Goal: Task Accomplishment & Management: Manage account settings

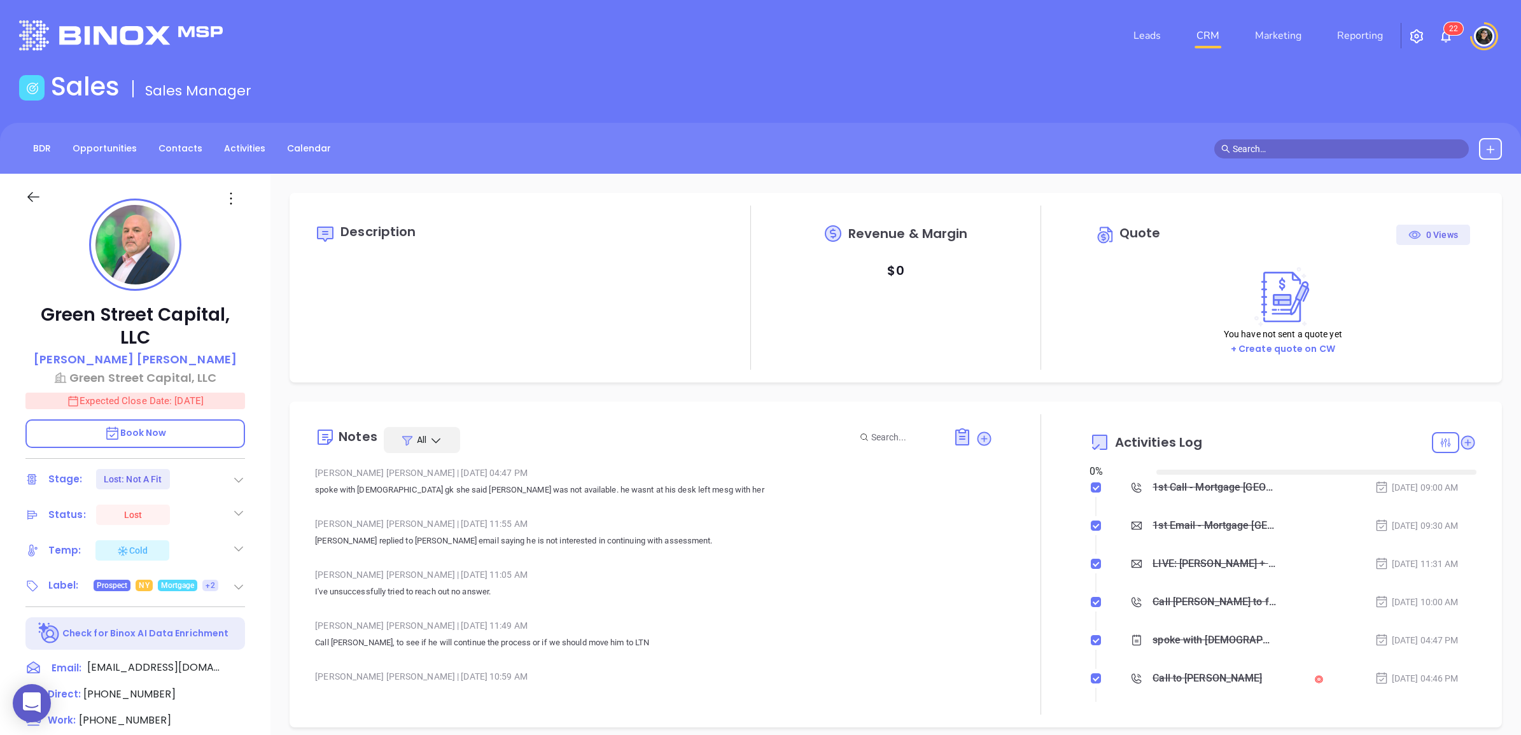
type input "[DATE]"
type input "[PERSON_NAME]"
click at [1204, 46] on link "CRM" at bounding box center [1208, 35] width 33 height 25
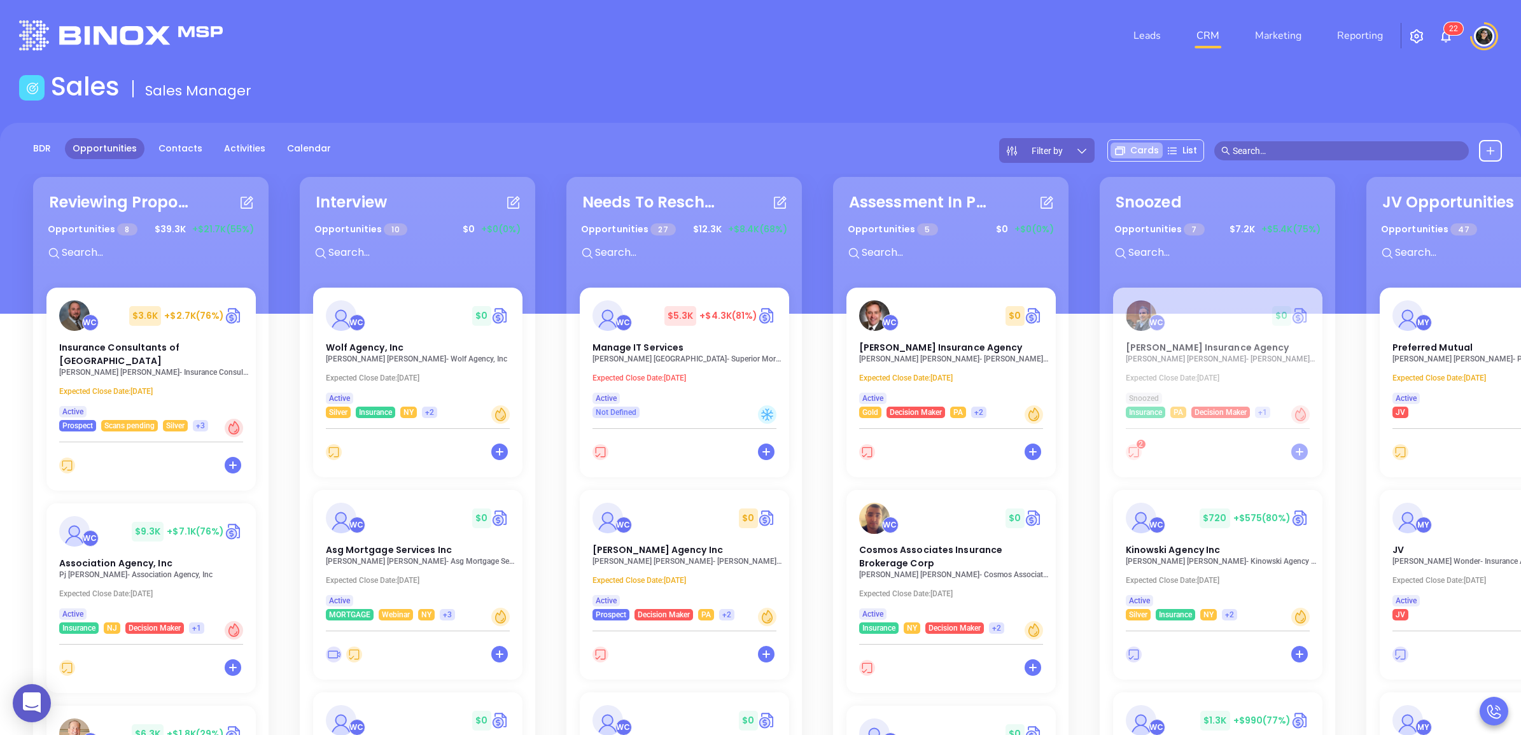
click at [670, 74] on div "Sales Sales Manager" at bounding box center [760, 89] width 1498 height 36
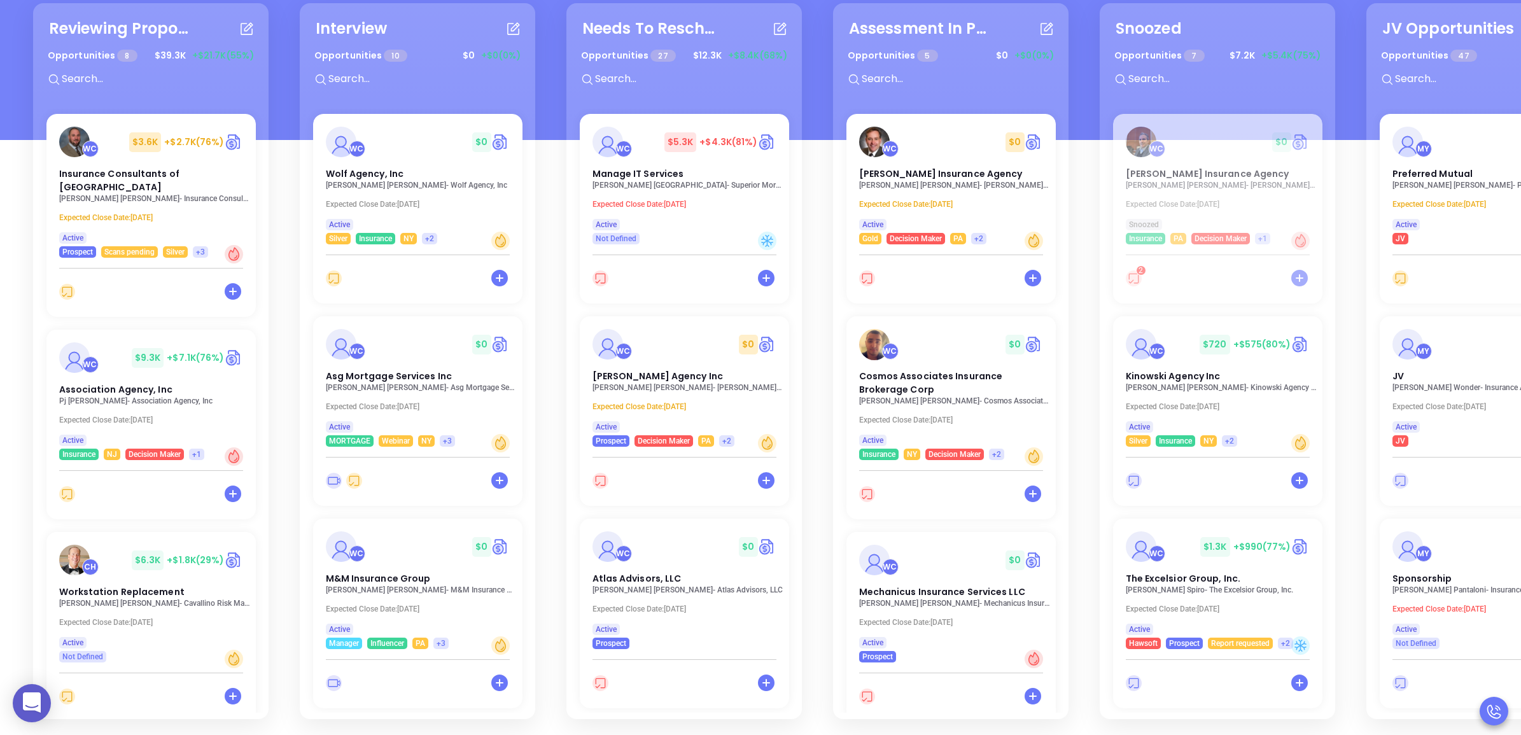
scroll to position [382, 0]
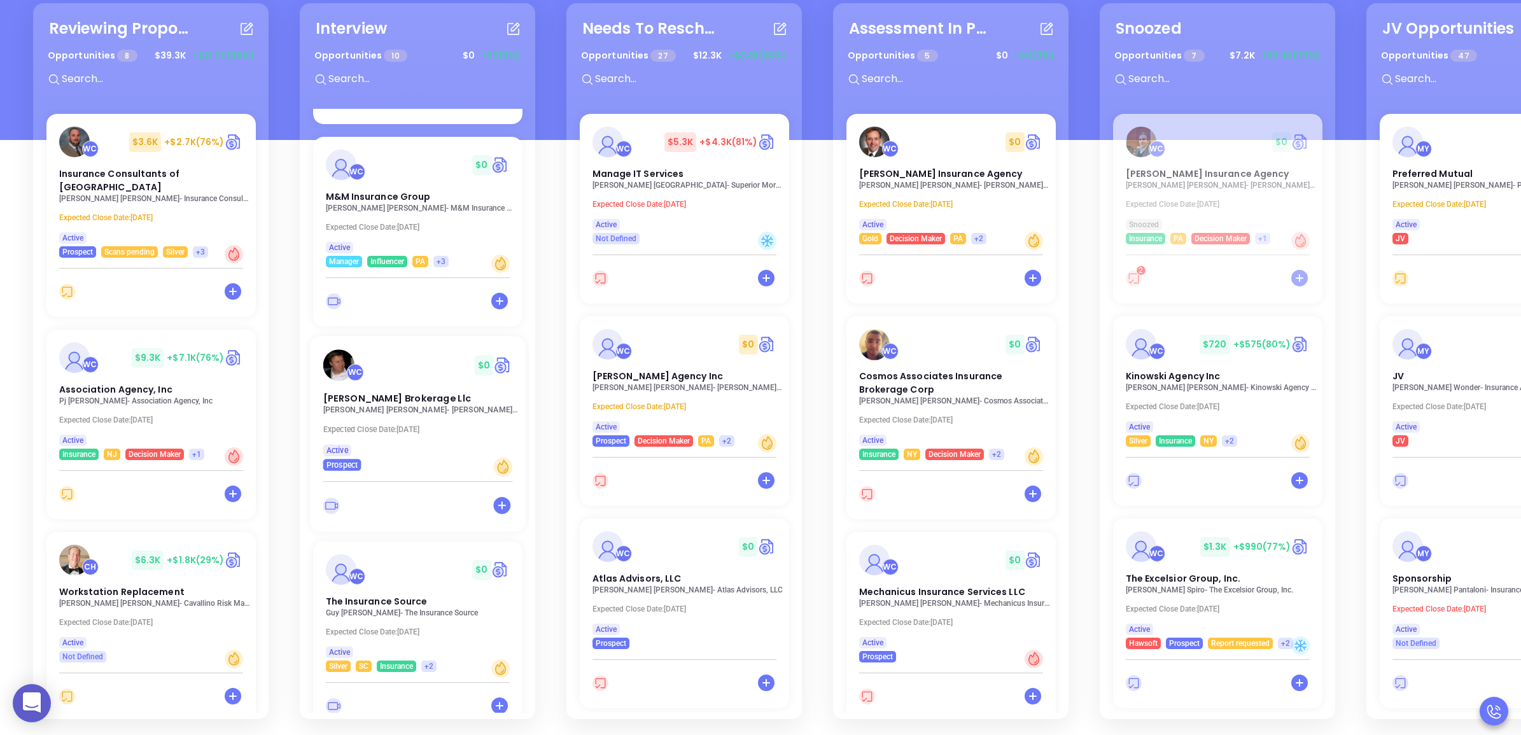
drag, startPoint x: 367, startPoint y: 397, endPoint x: 399, endPoint y: 396, distance: 32.5
click at [399, 405] on p "[PERSON_NAME] Brokerage Llc" at bounding box center [421, 409] width 197 height 9
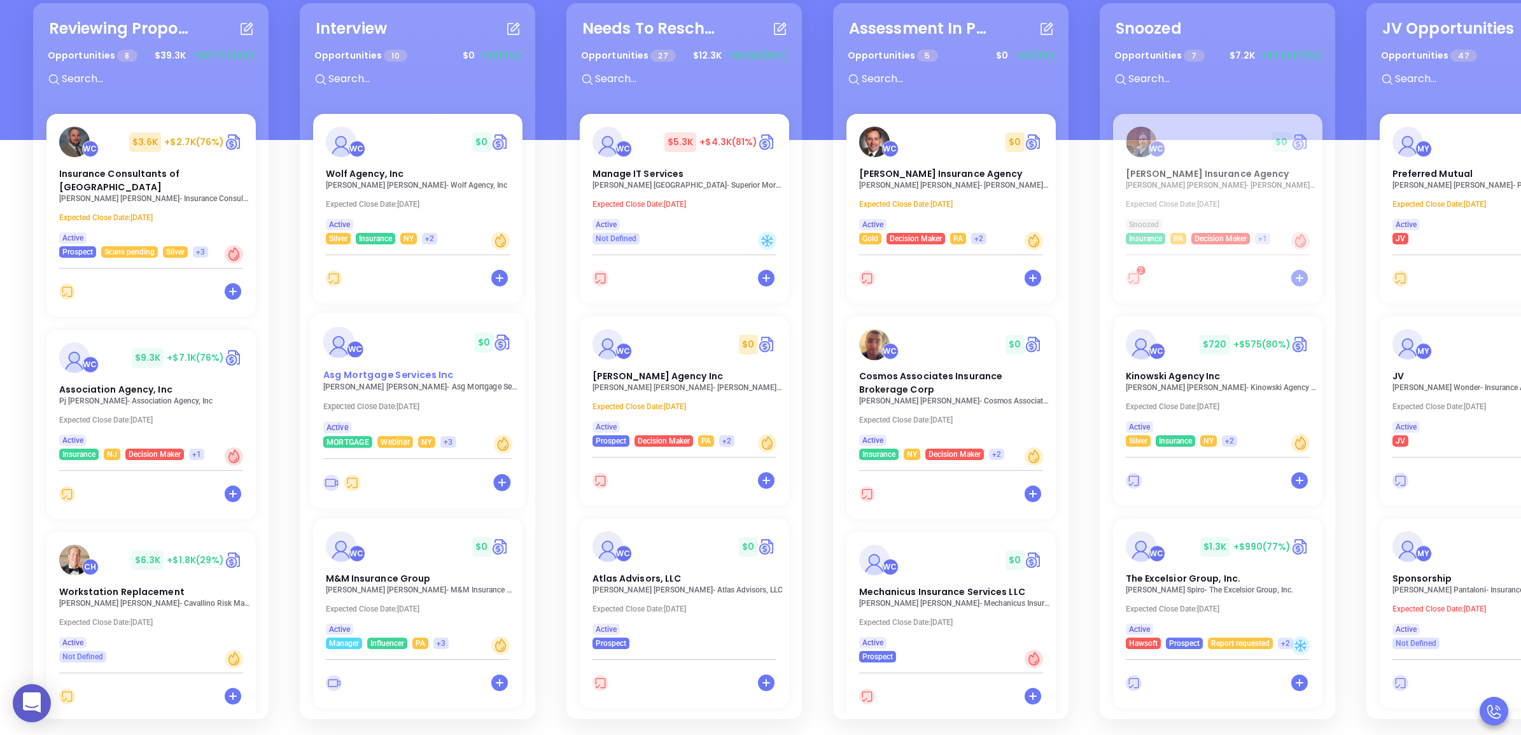
click at [342, 369] on span "Asg Mortgage Services Inc" at bounding box center [388, 375] width 130 height 13
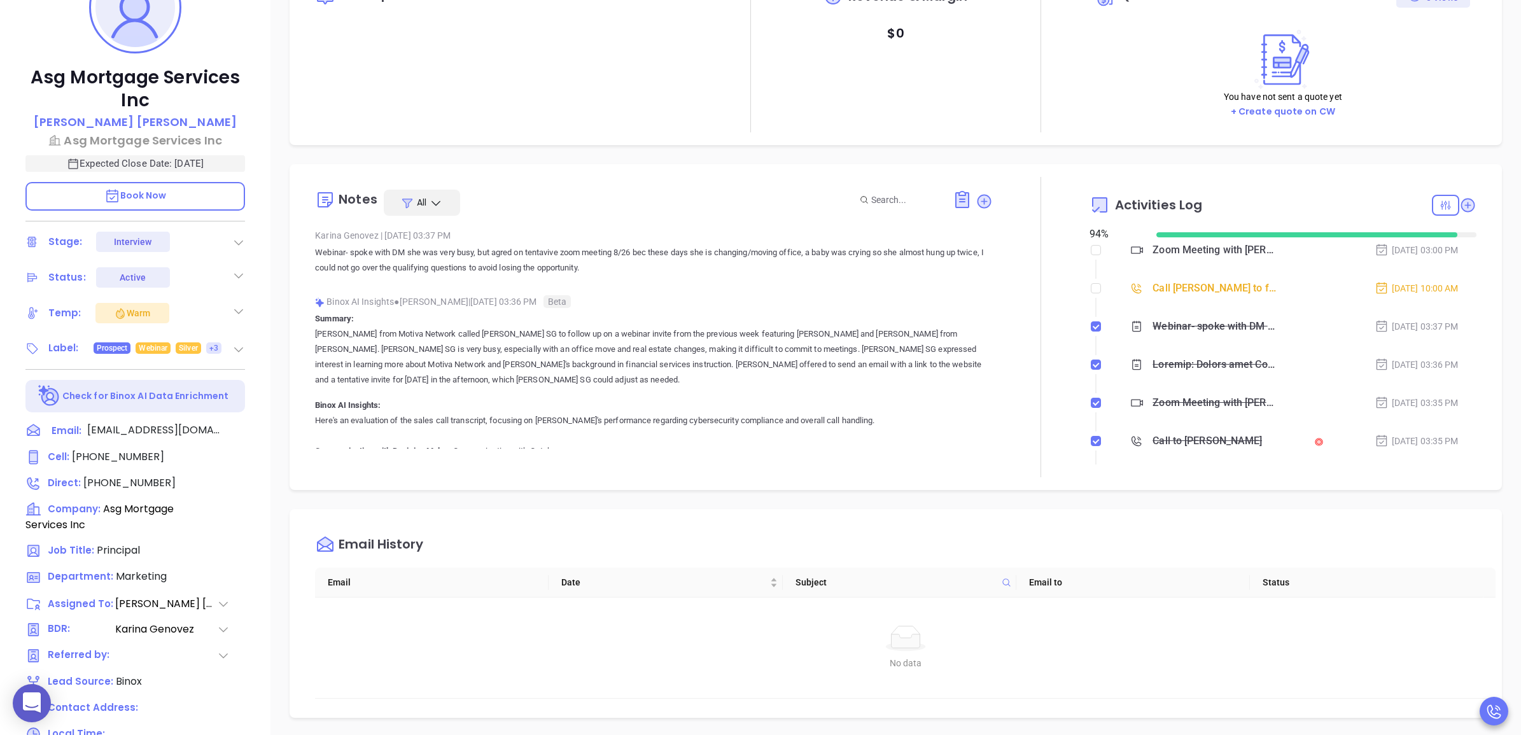
scroll to position [239, 0]
type input "[PERSON_NAME]"
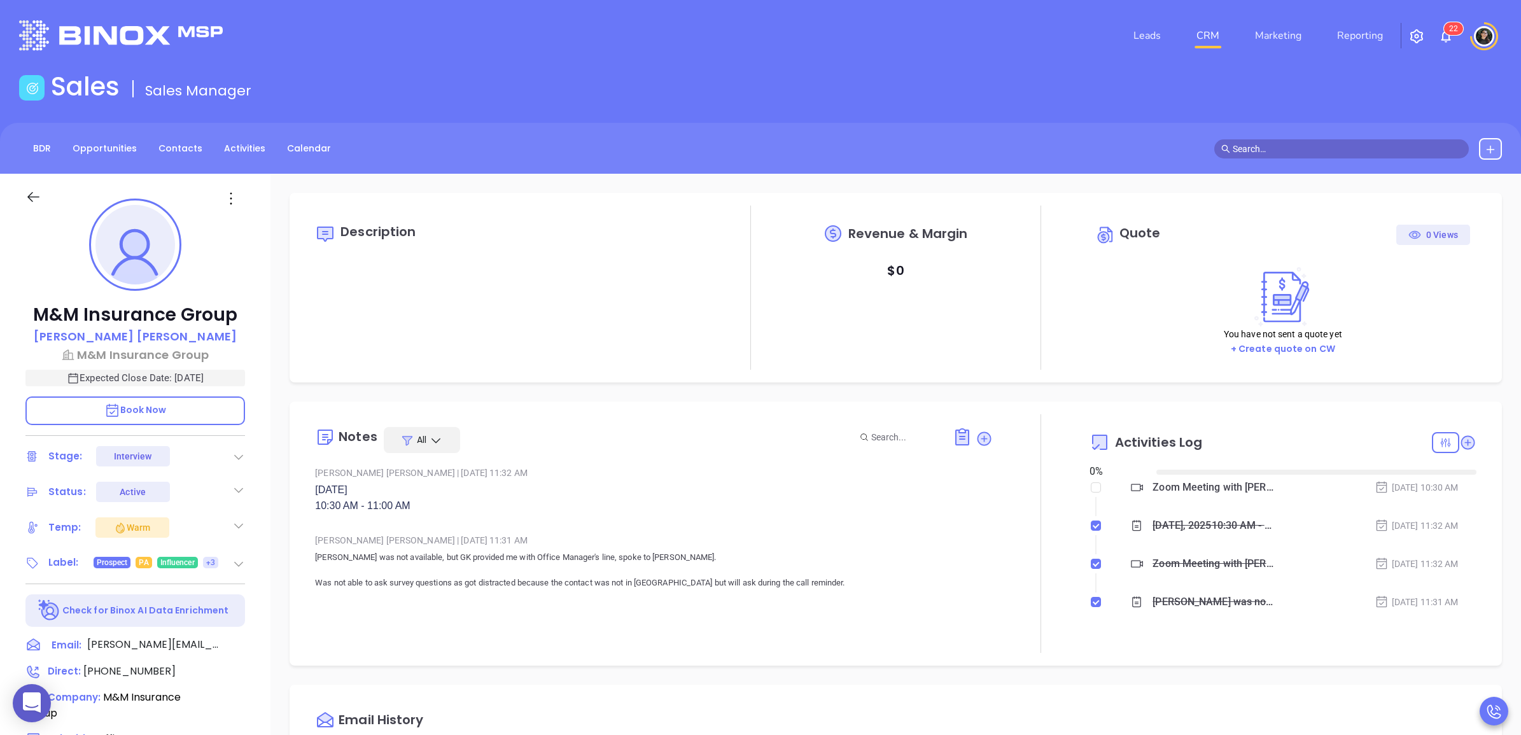
type input "[DATE]"
type input "[PERSON_NAME]"
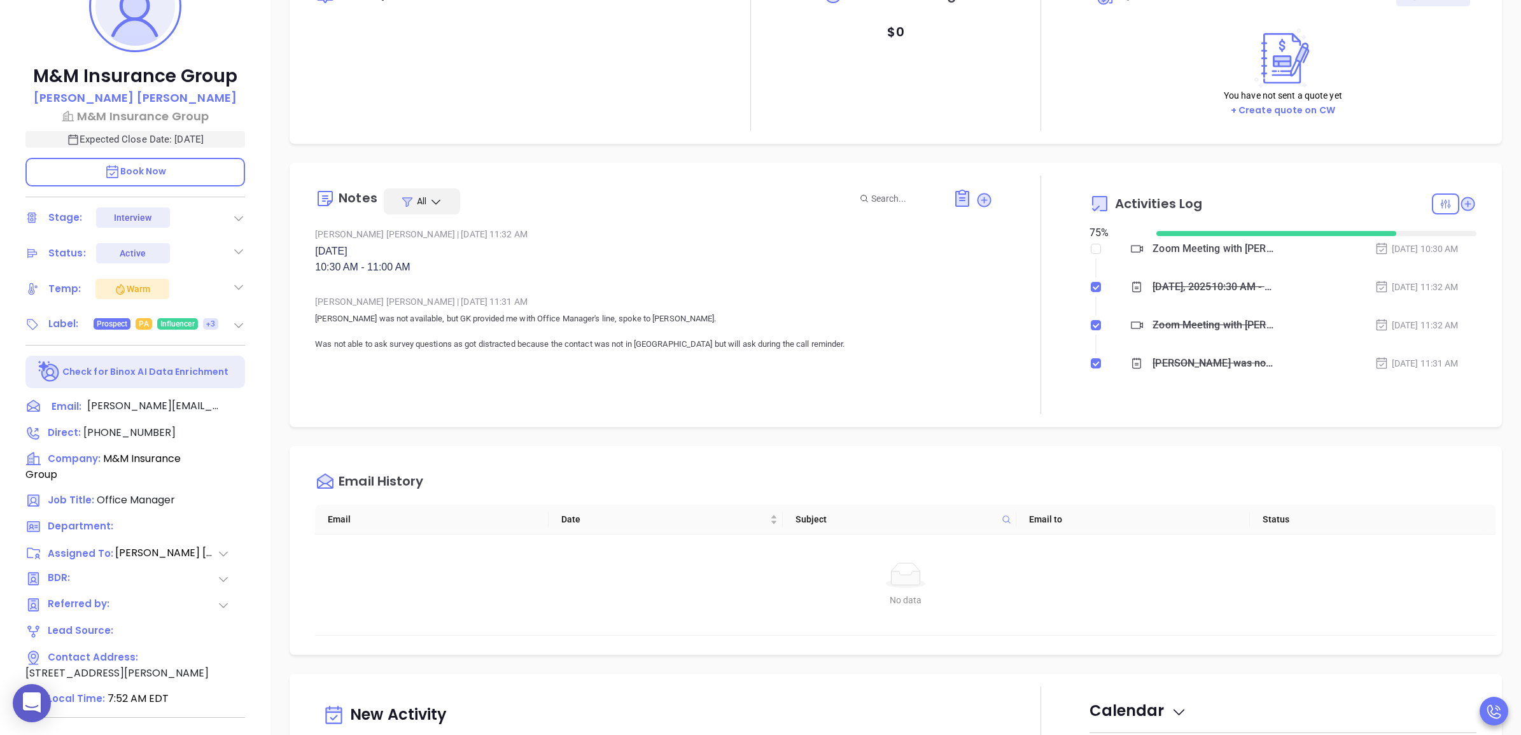
click at [223, 575] on icon at bounding box center [223, 579] width 13 height 13
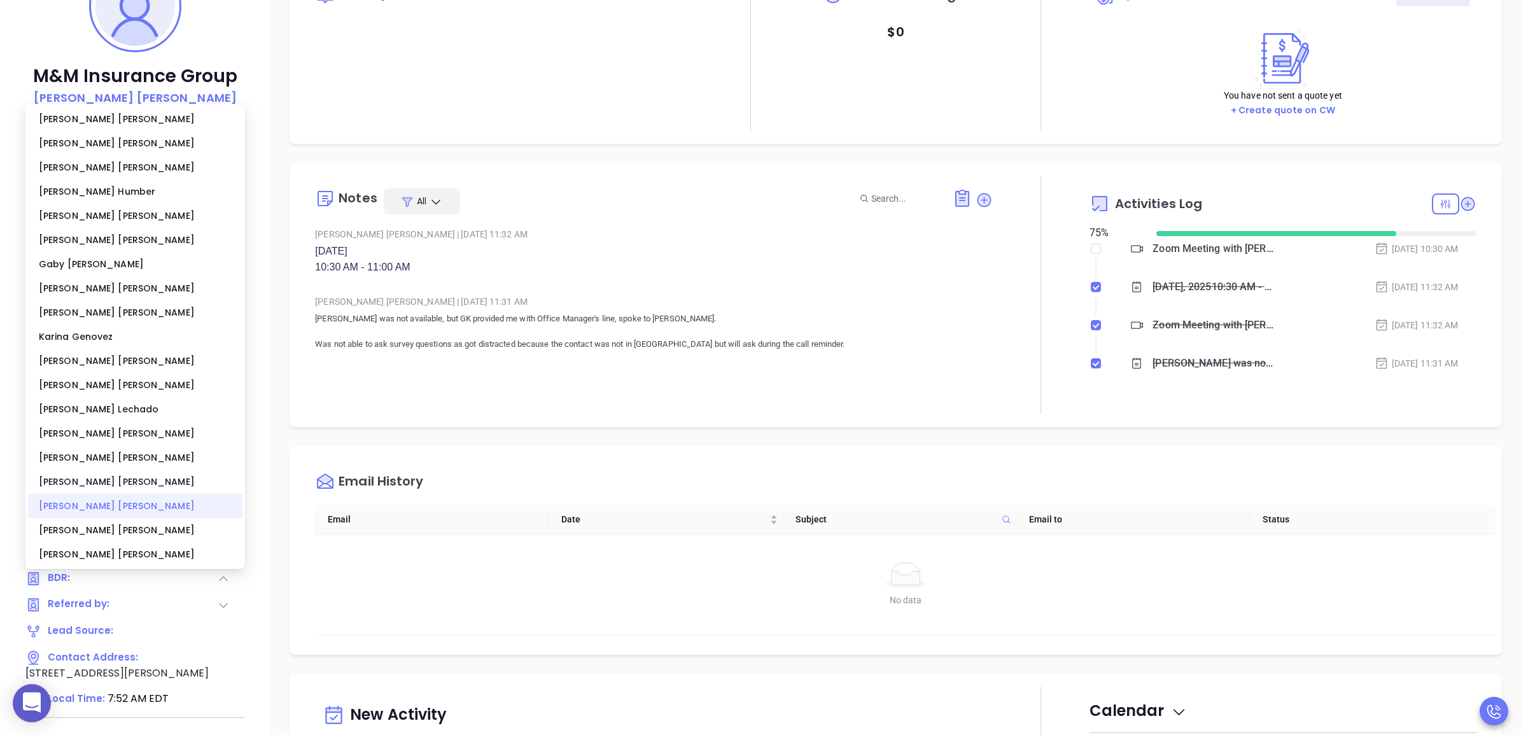
click at [132, 510] on div "Vicky Mendoza" at bounding box center [135, 506] width 215 height 24
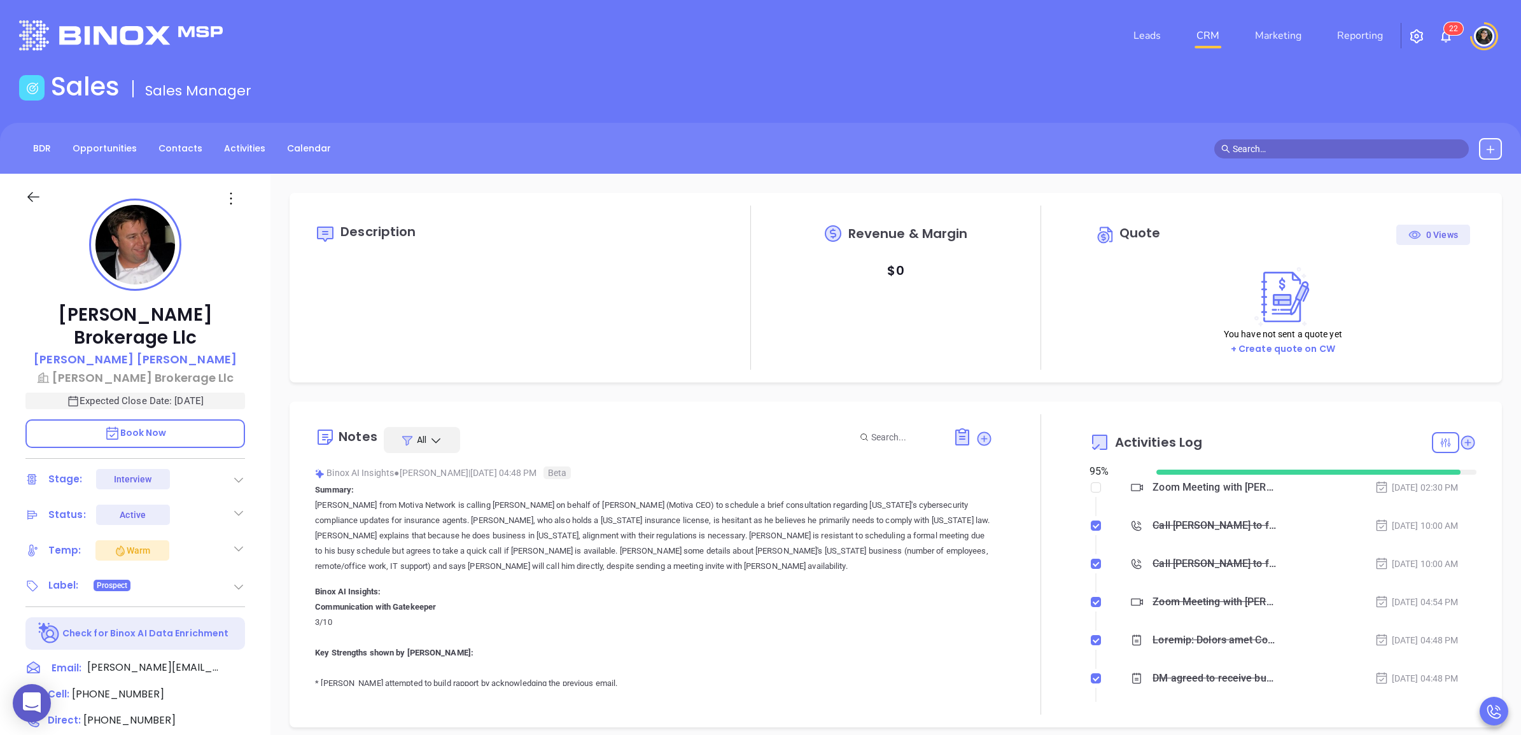
type input "[PERSON_NAME]"
